Goal: Browse casually

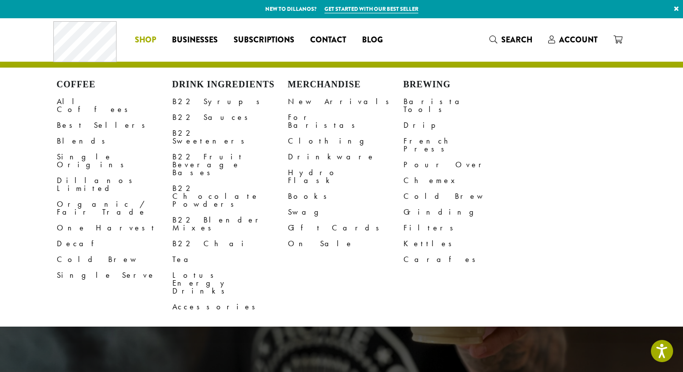
click at [132, 36] on link "Shop" at bounding box center [145, 40] width 37 height 16
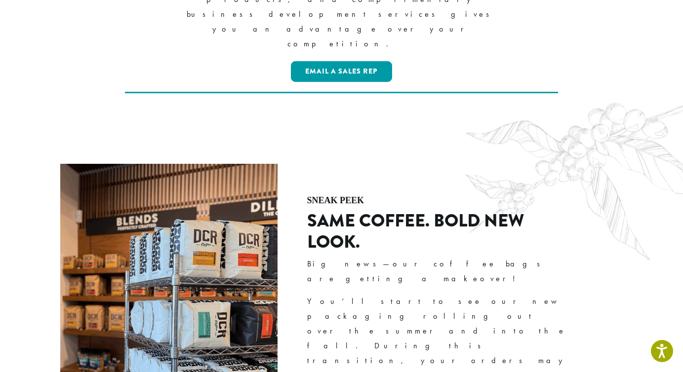
scroll to position [1143, 0]
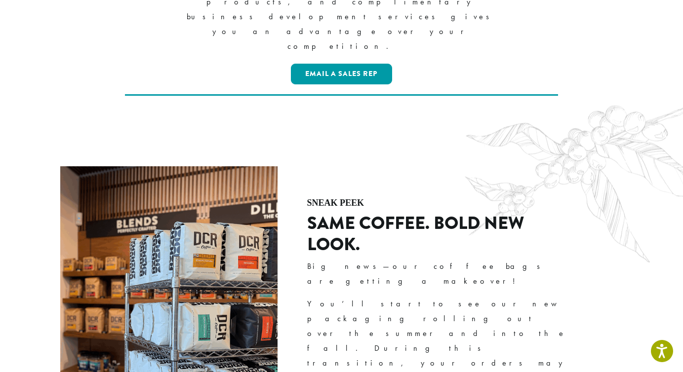
click at [338, 213] on h2 "SAME COFFEE. BOLD NEW LOOK." at bounding box center [440, 234] width 267 height 42
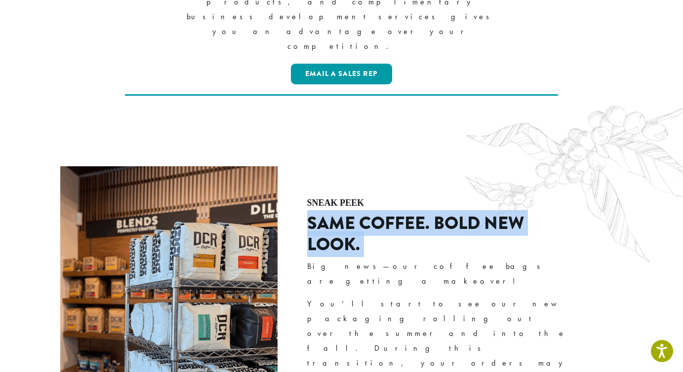
click at [338, 213] on h2 "SAME COFFEE. BOLD NEW LOOK." at bounding box center [440, 234] width 267 height 42
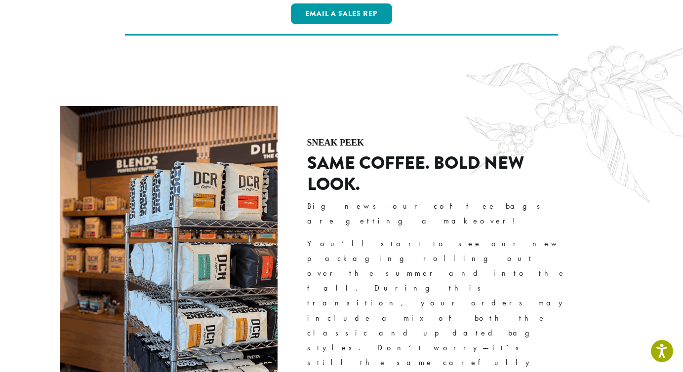
scroll to position [1166, 0]
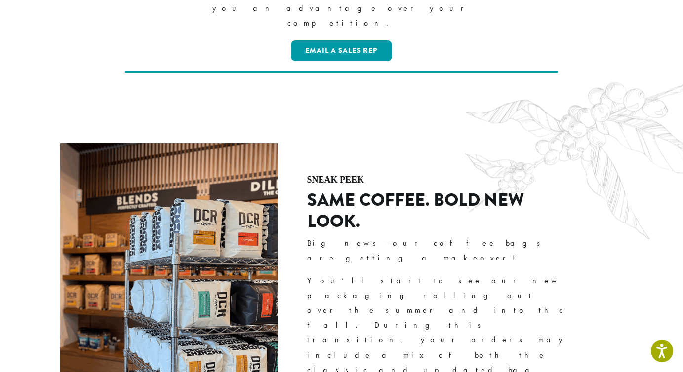
drag, startPoint x: 342, startPoint y: 185, endPoint x: 566, endPoint y: 179, distance: 223.7
click at [566, 274] on p "You’ll start to see our new packaging rolling out over the summer and into the …" at bounding box center [440, 355] width 267 height 163
copy p "Don’t worry—it’s still the same carefully roasted, high-quality coffee inside"
